Goal: Task Accomplishment & Management: Use online tool/utility

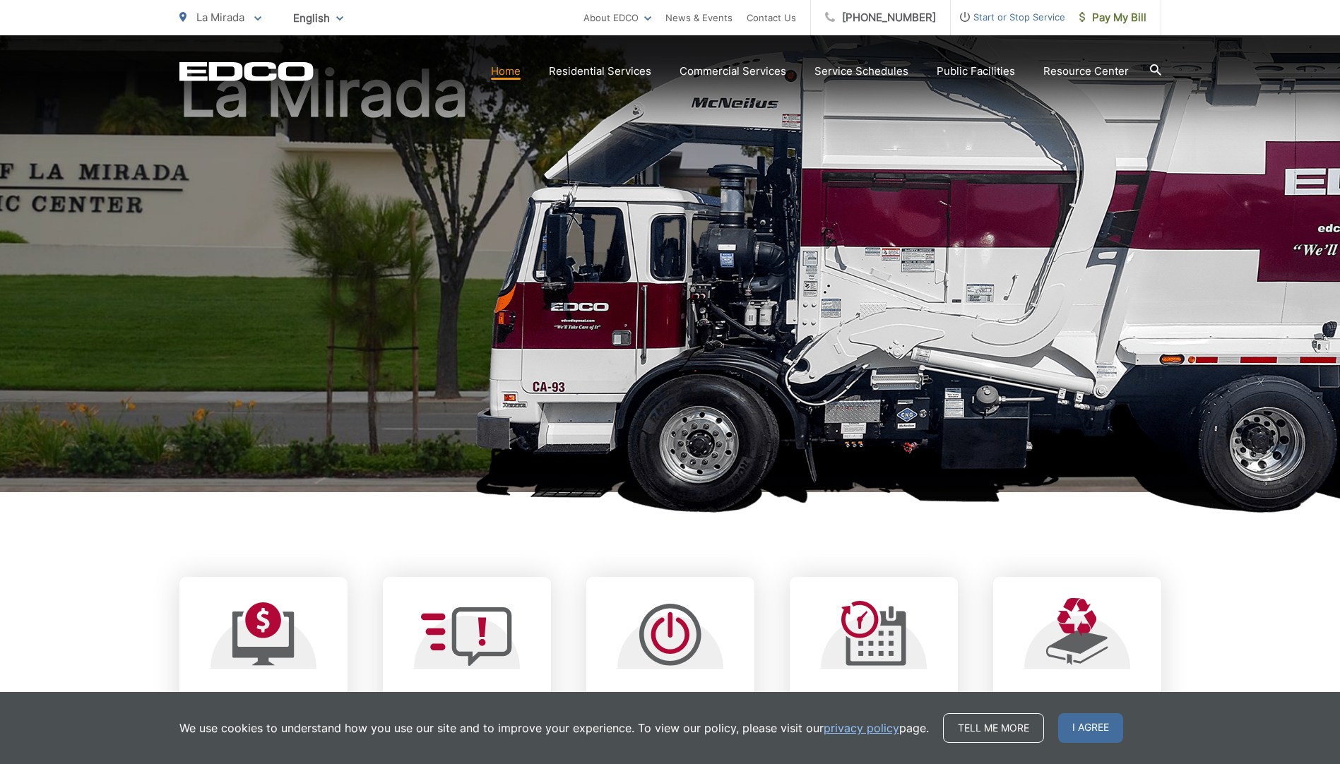
scroll to position [282, 0]
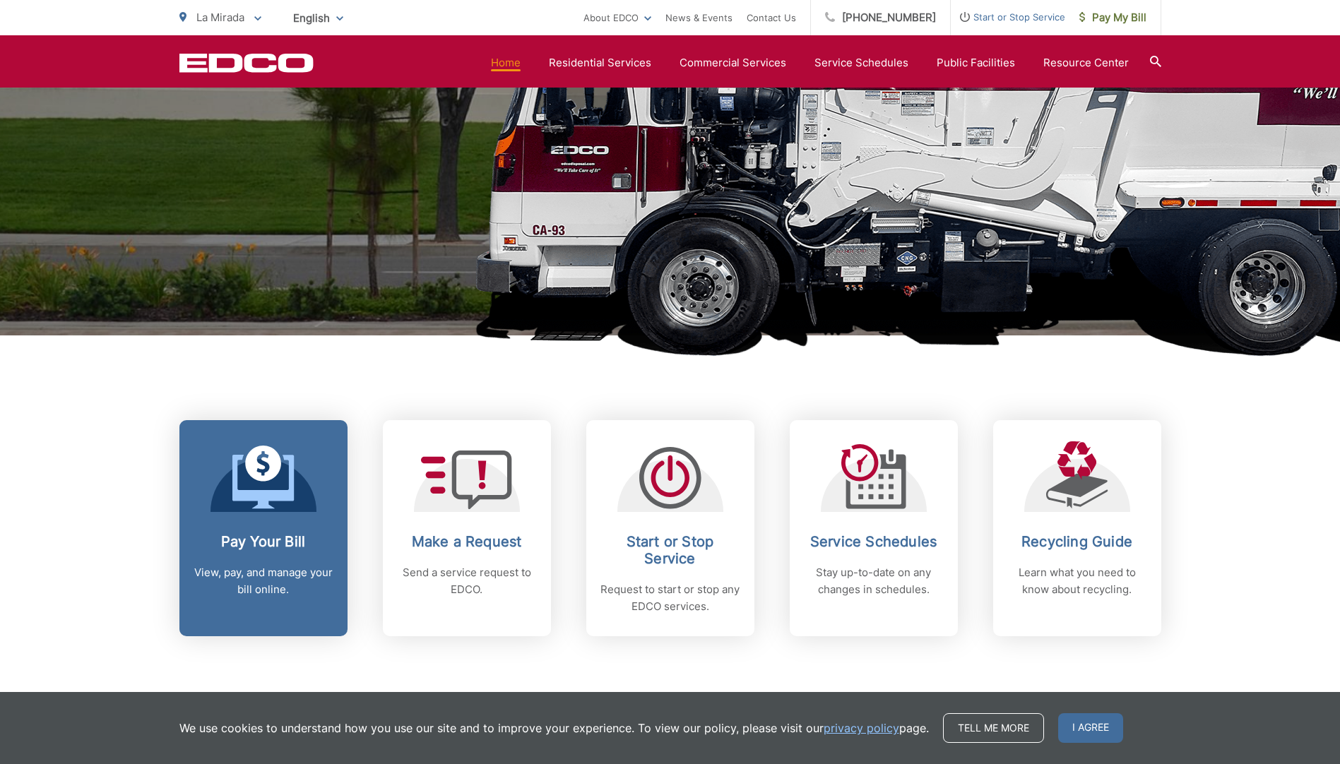
click at [234, 574] on p "View, pay, and manage your bill online." at bounding box center [263, 581] width 140 height 34
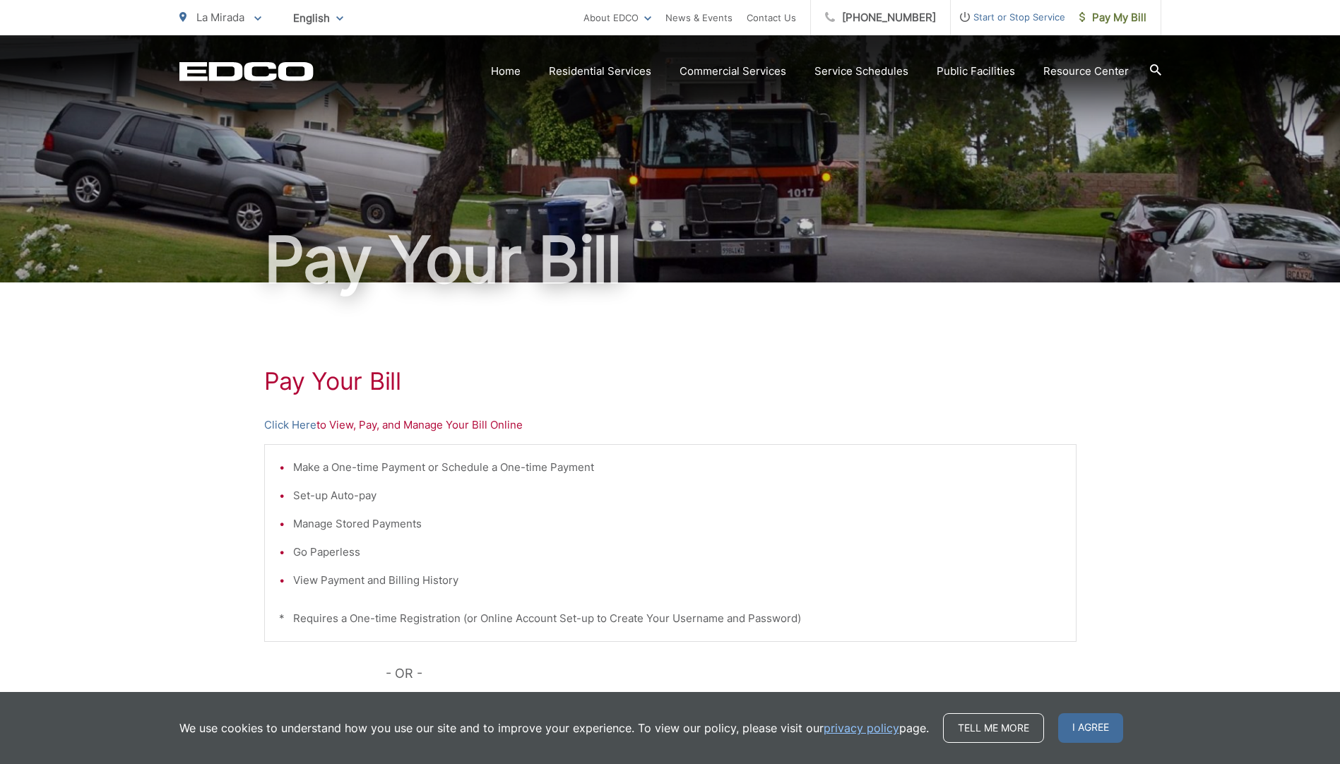
click at [357, 464] on li "Make a One-time Payment or Schedule a One-time Payment" at bounding box center [677, 467] width 768 height 17
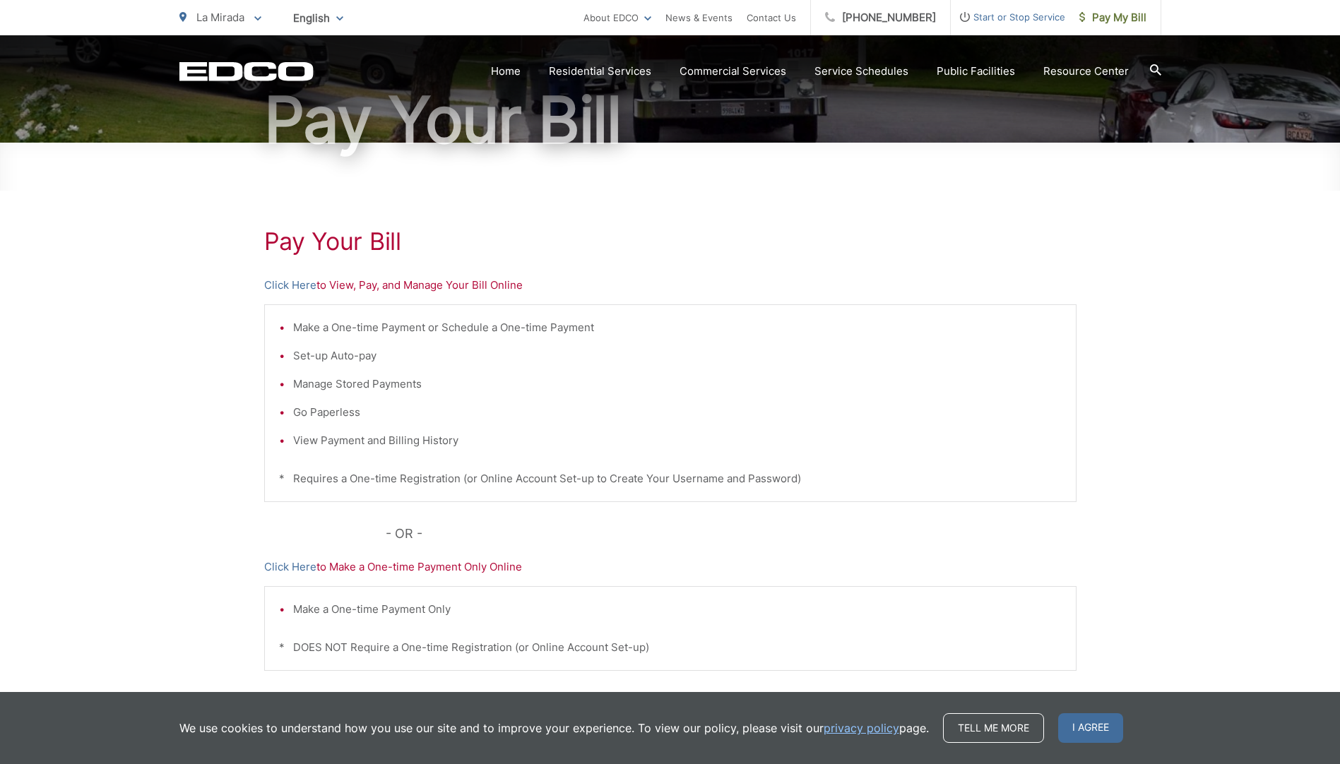
scroll to position [141, 0]
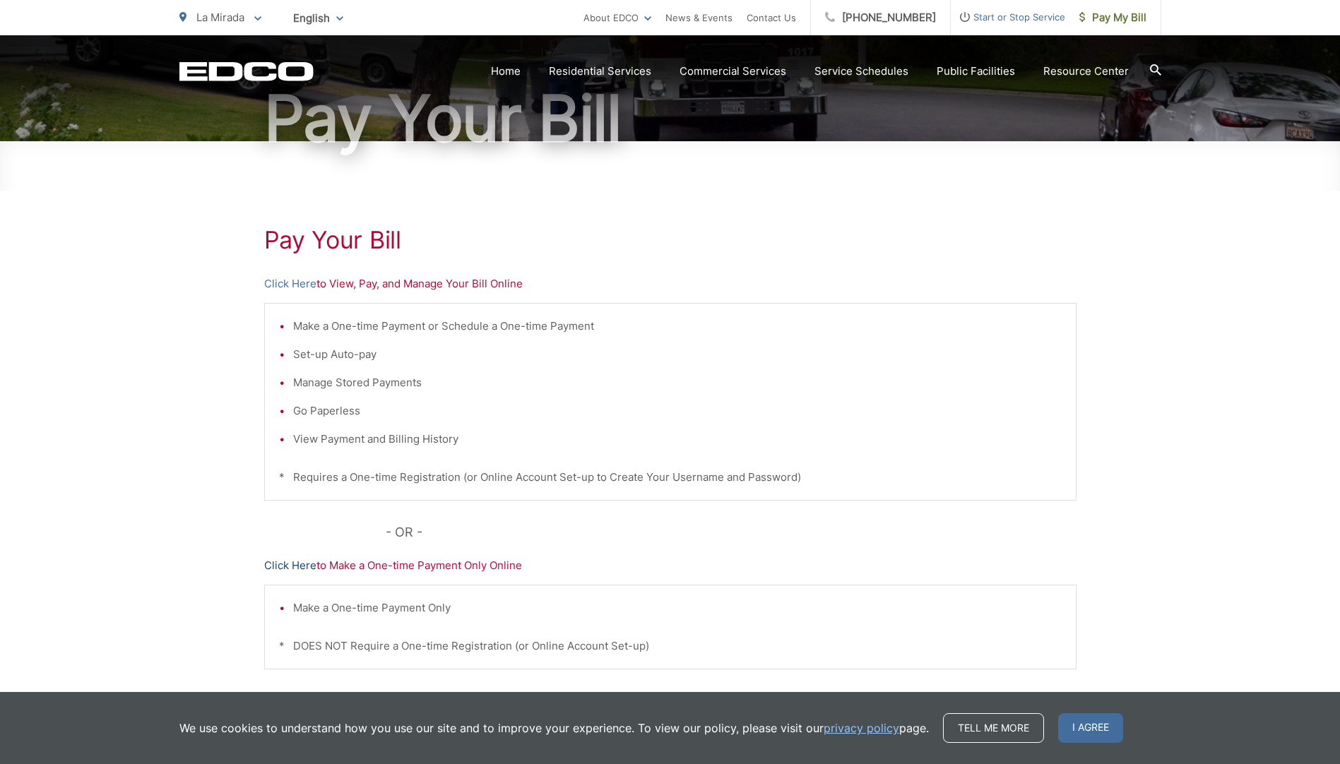
click at [274, 566] on link "Click Here" at bounding box center [290, 565] width 52 height 17
